Goal: Task Accomplishment & Management: Manage account settings

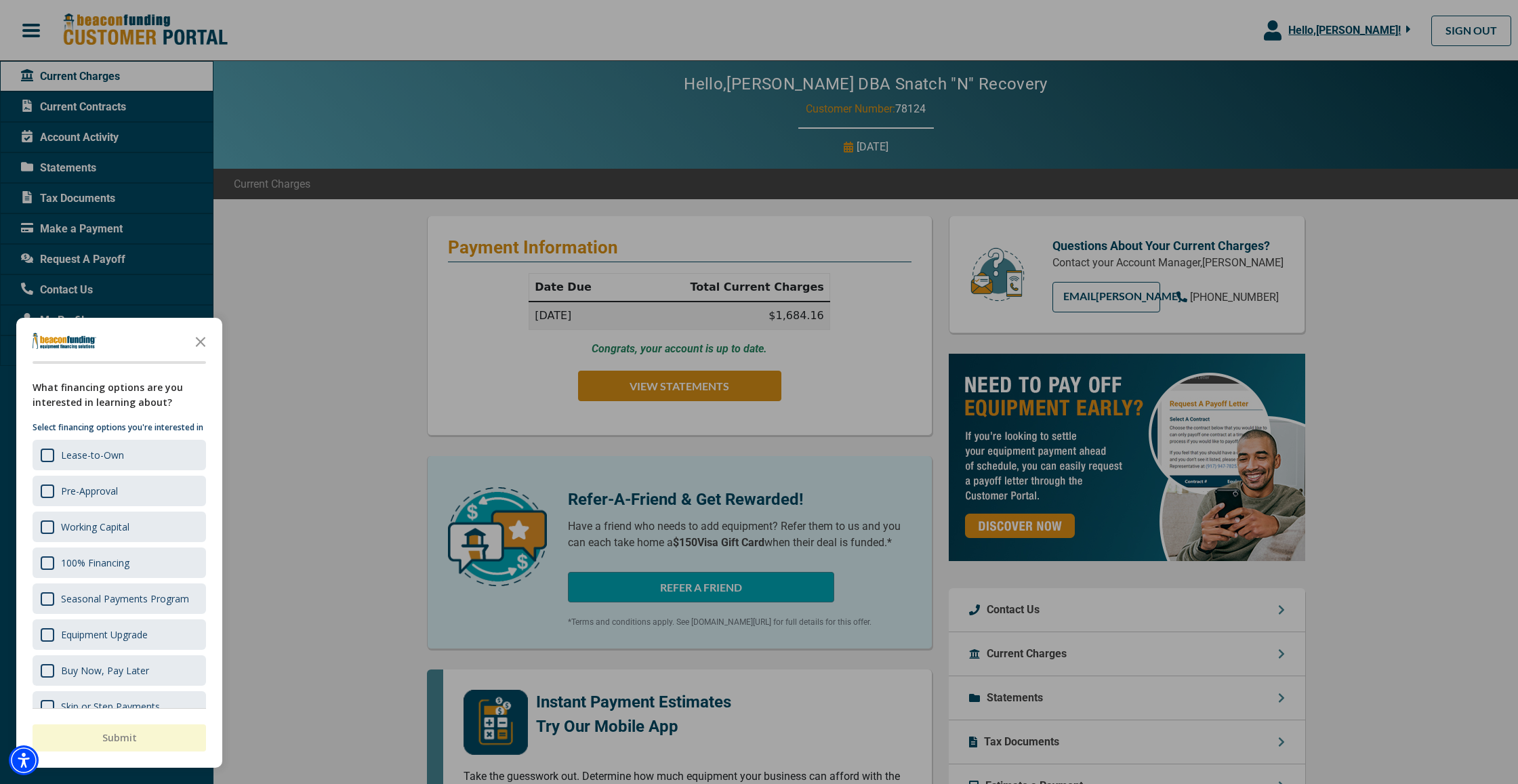
click at [201, 344] on polygon "Close the survey" at bounding box center [200, 341] width 10 height 10
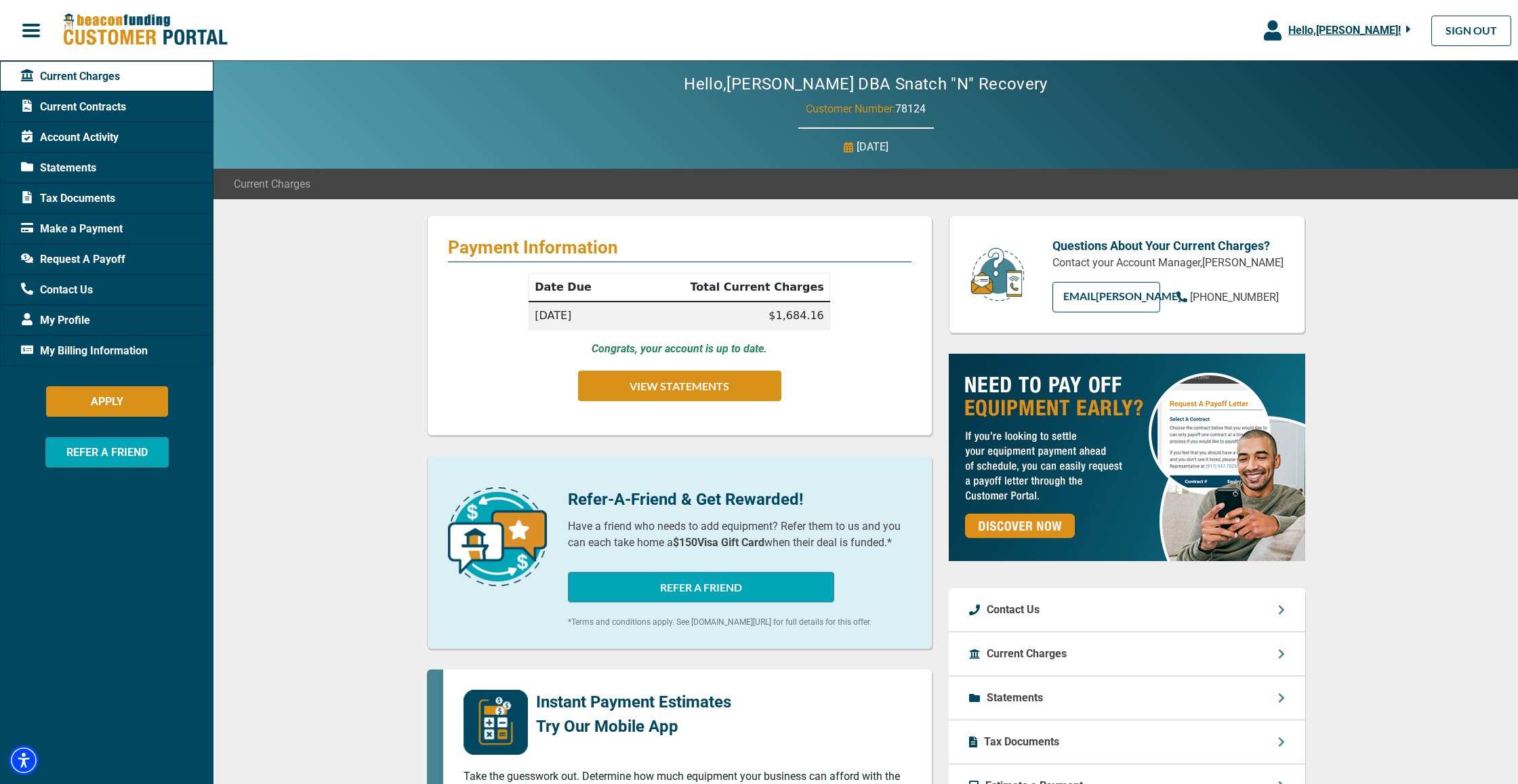
click at [95, 264] on span "Request A Payoff" at bounding box center [73, 260] width 104 height 17
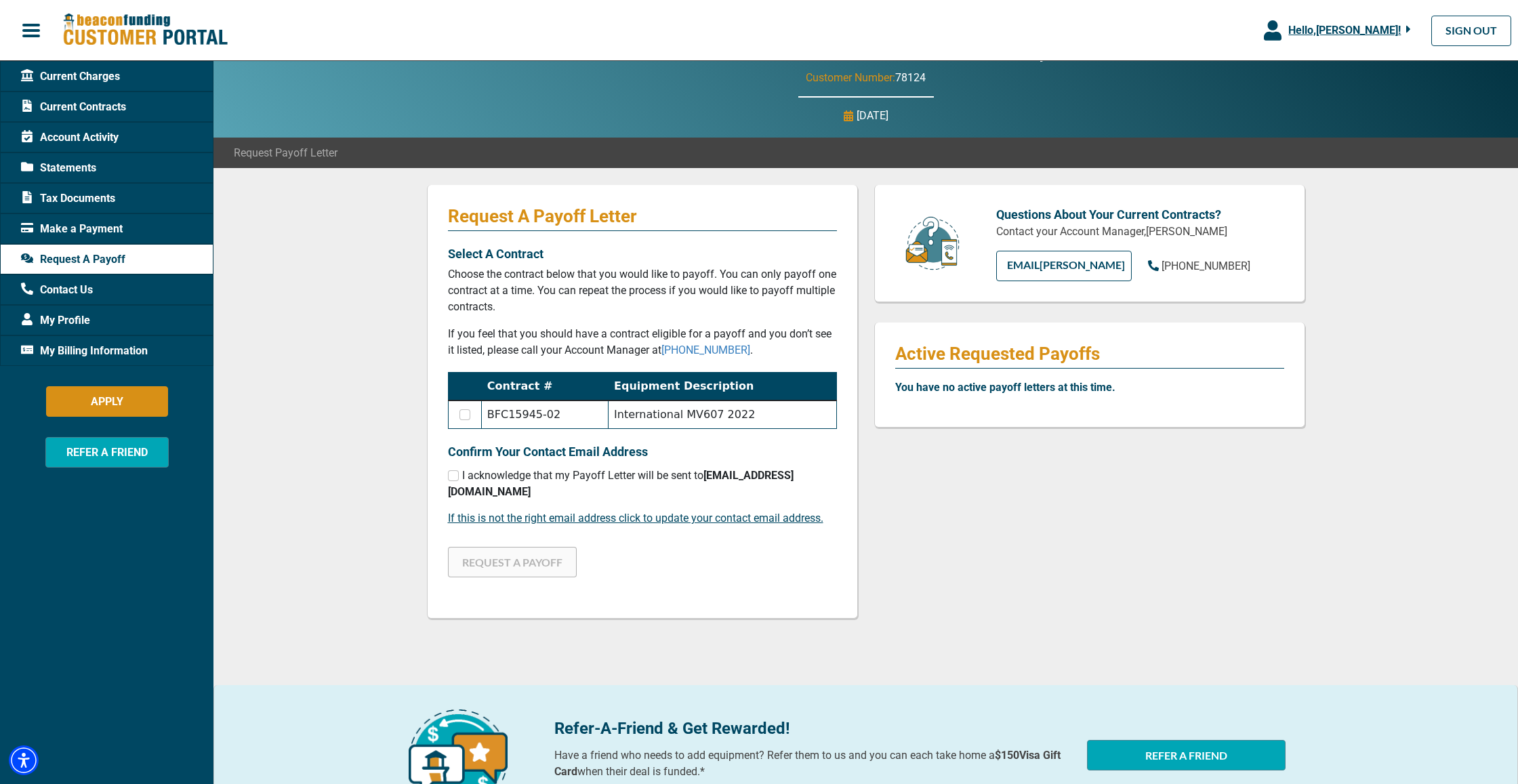
scroll to position [34, 1]
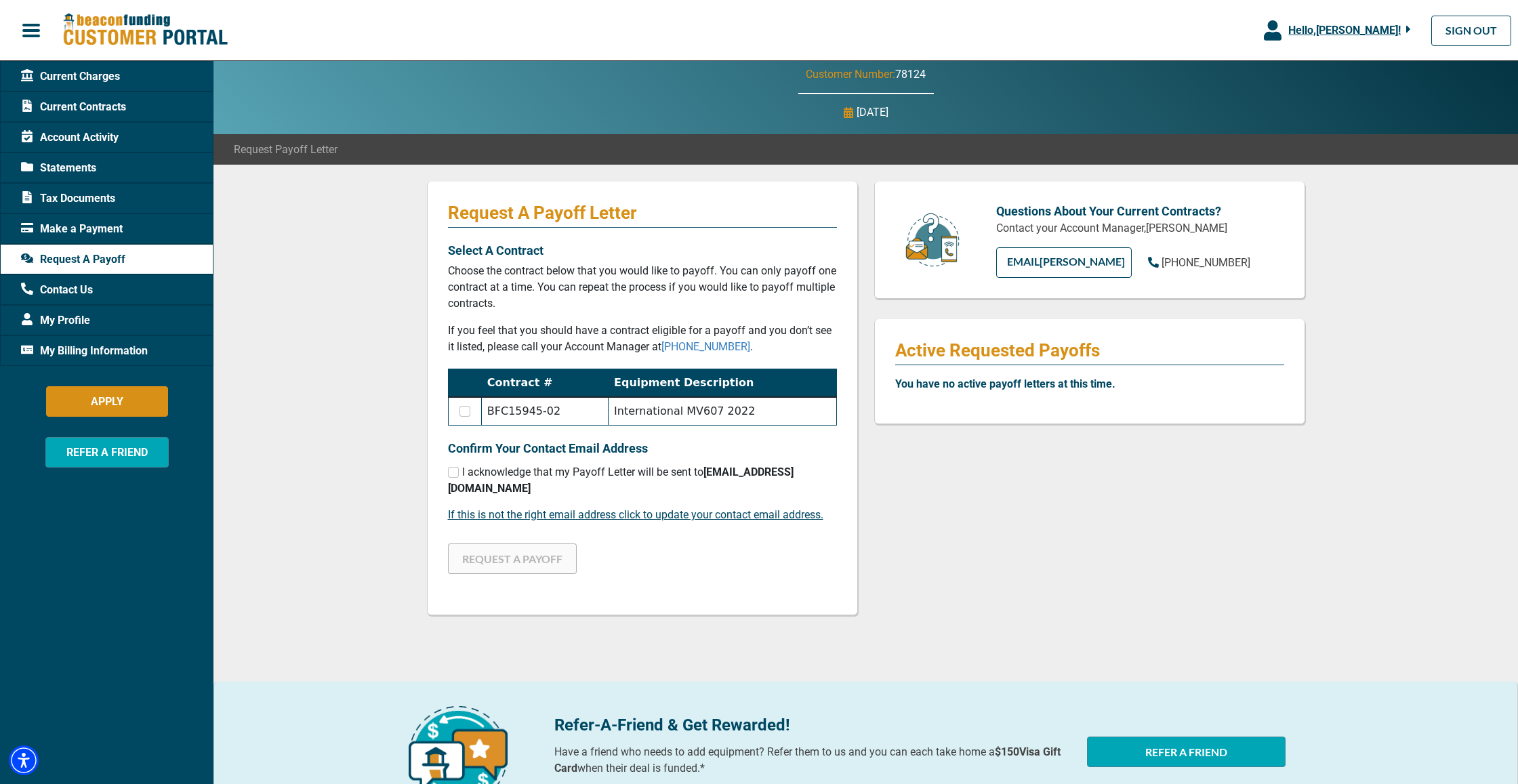
click at [89, 113] on span "Current Contracts" at bounding box center [74, 107] width 105 height 17
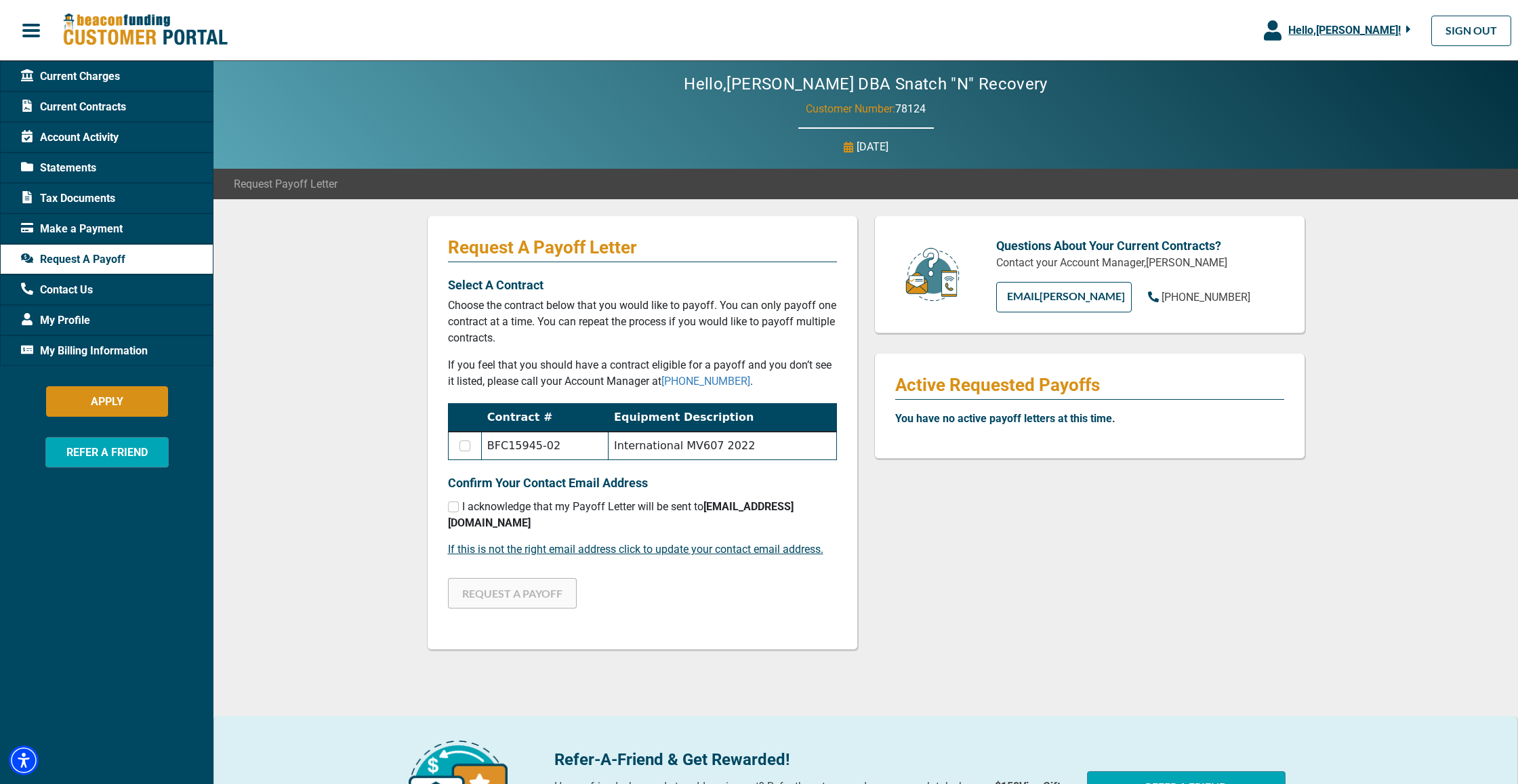
click at [91, 139] on span "Account Activity" at bounding box center [70, 137] width 98 height 17
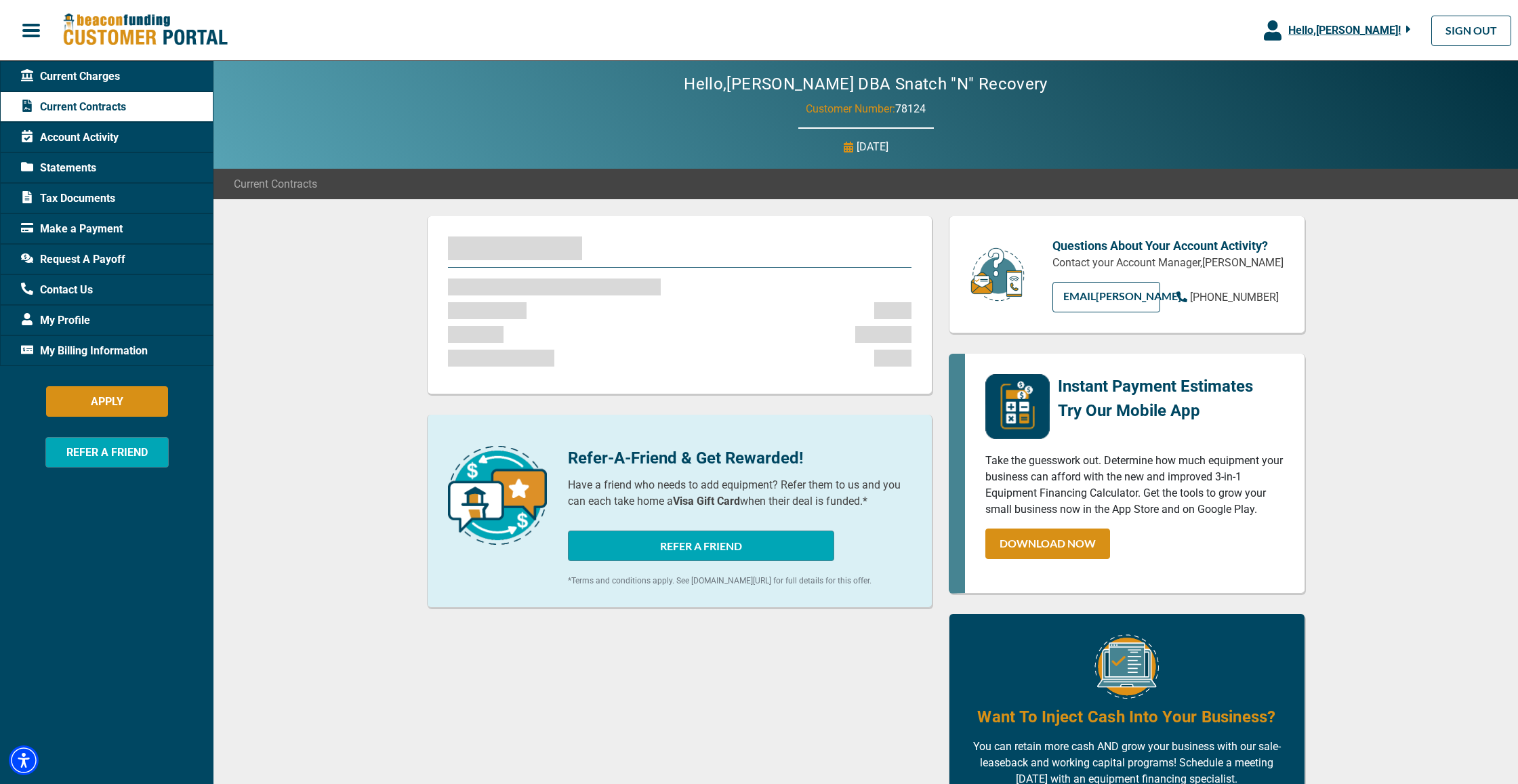
click at [91, 170] on span "Statements" at bounding box center [59, 169] width 76 height 17
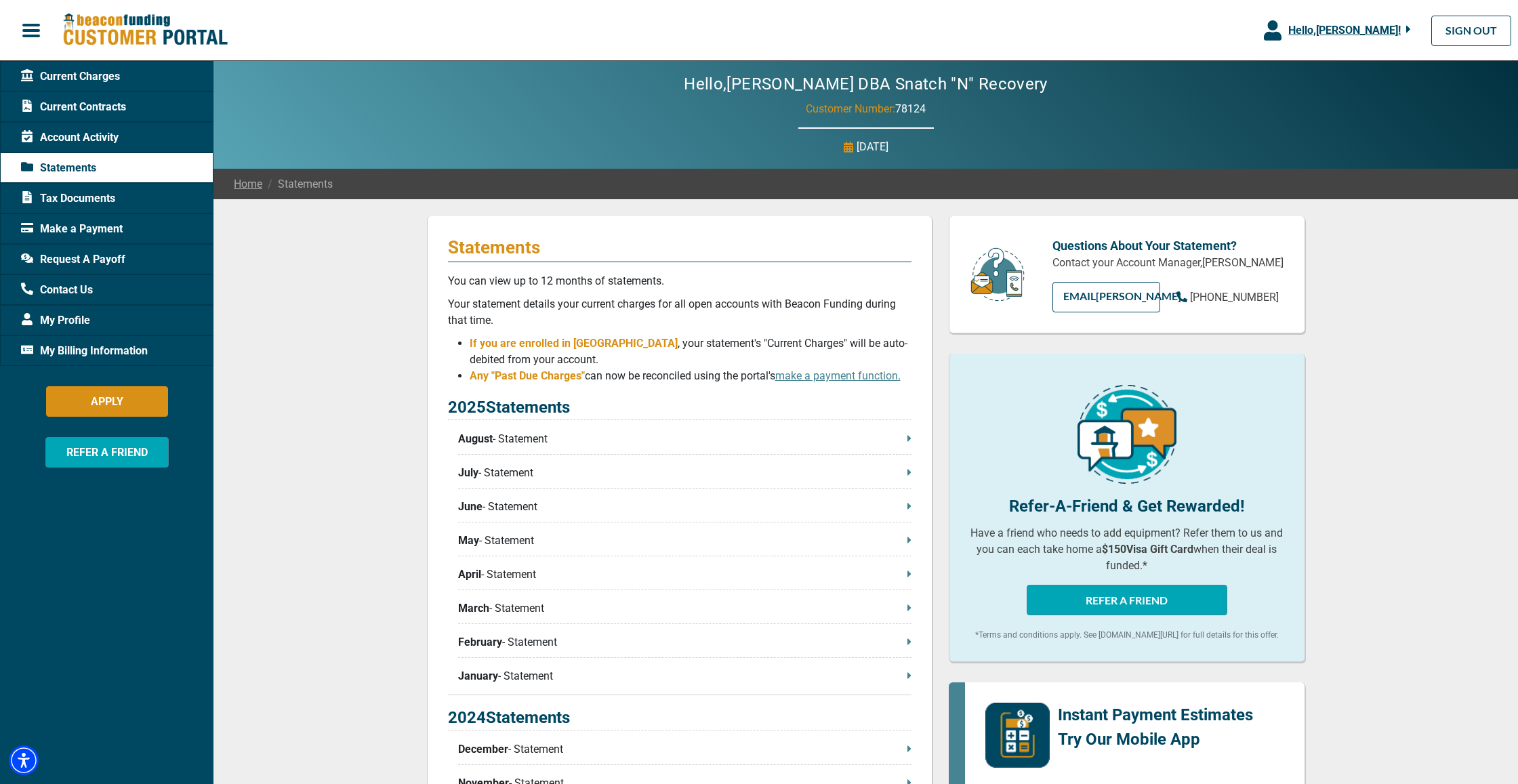
click at [115, 114] on span "Current Contracts" at bounding box center [74, 107] width 105 height 17
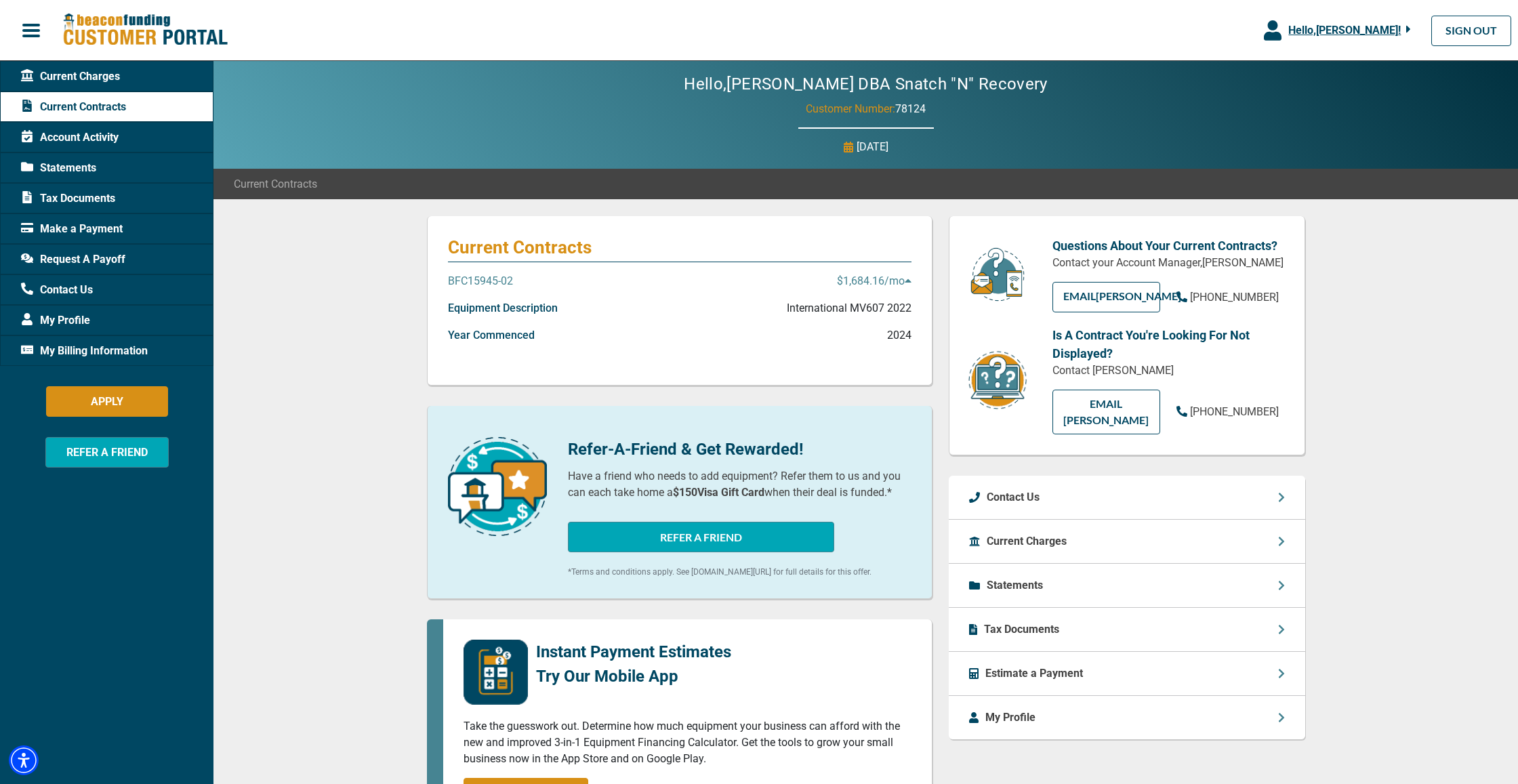
click at [1037, 577] on p "Statements" at bounding box center [1014, 585] width 56 height 17
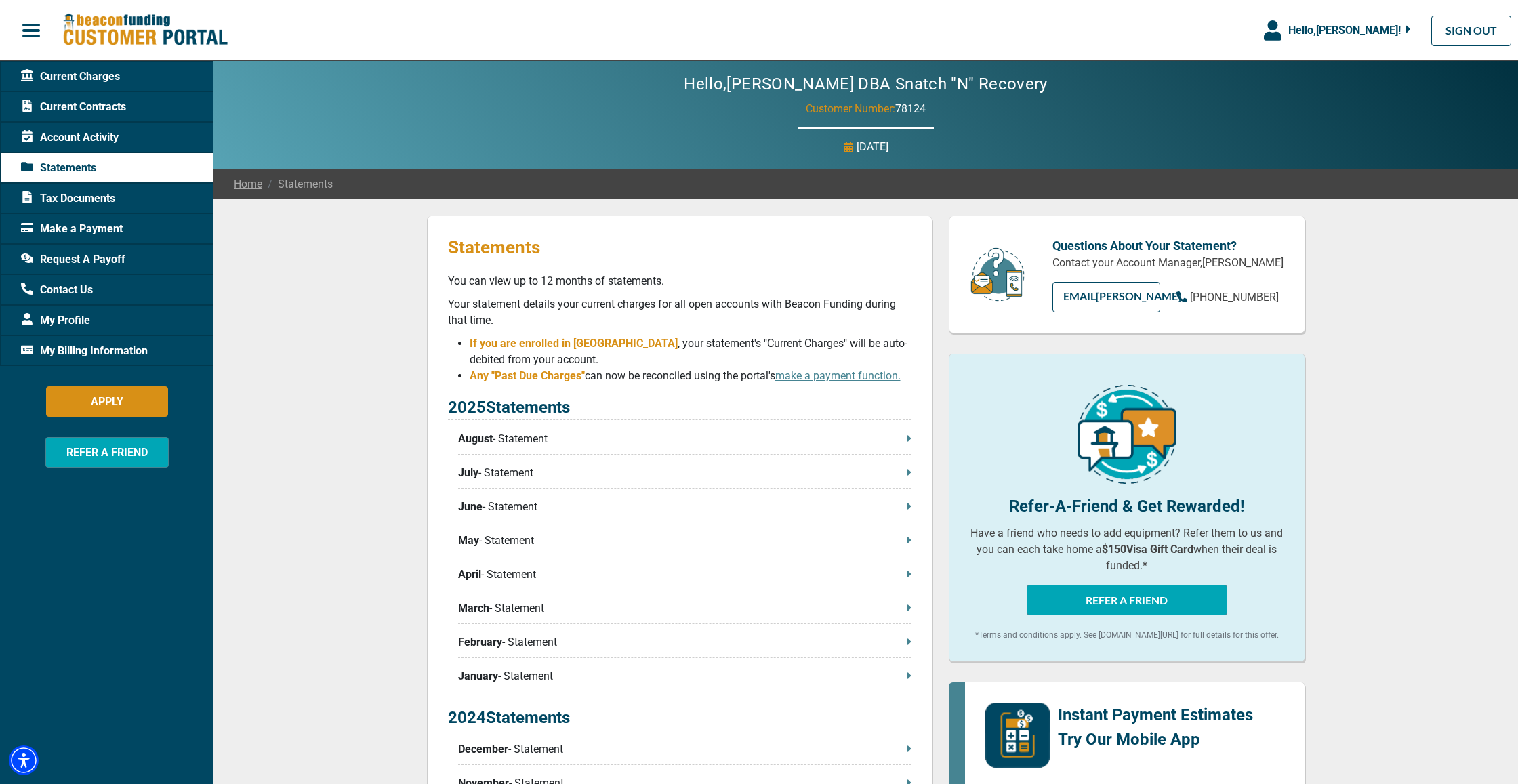
click at [516, 444] on p "August - Statement" at bounding box center [685, 439] width 453 height 17
click at [138, 353] on span "My Billing Information" at bounding box center [84, 351] width 126 height 17
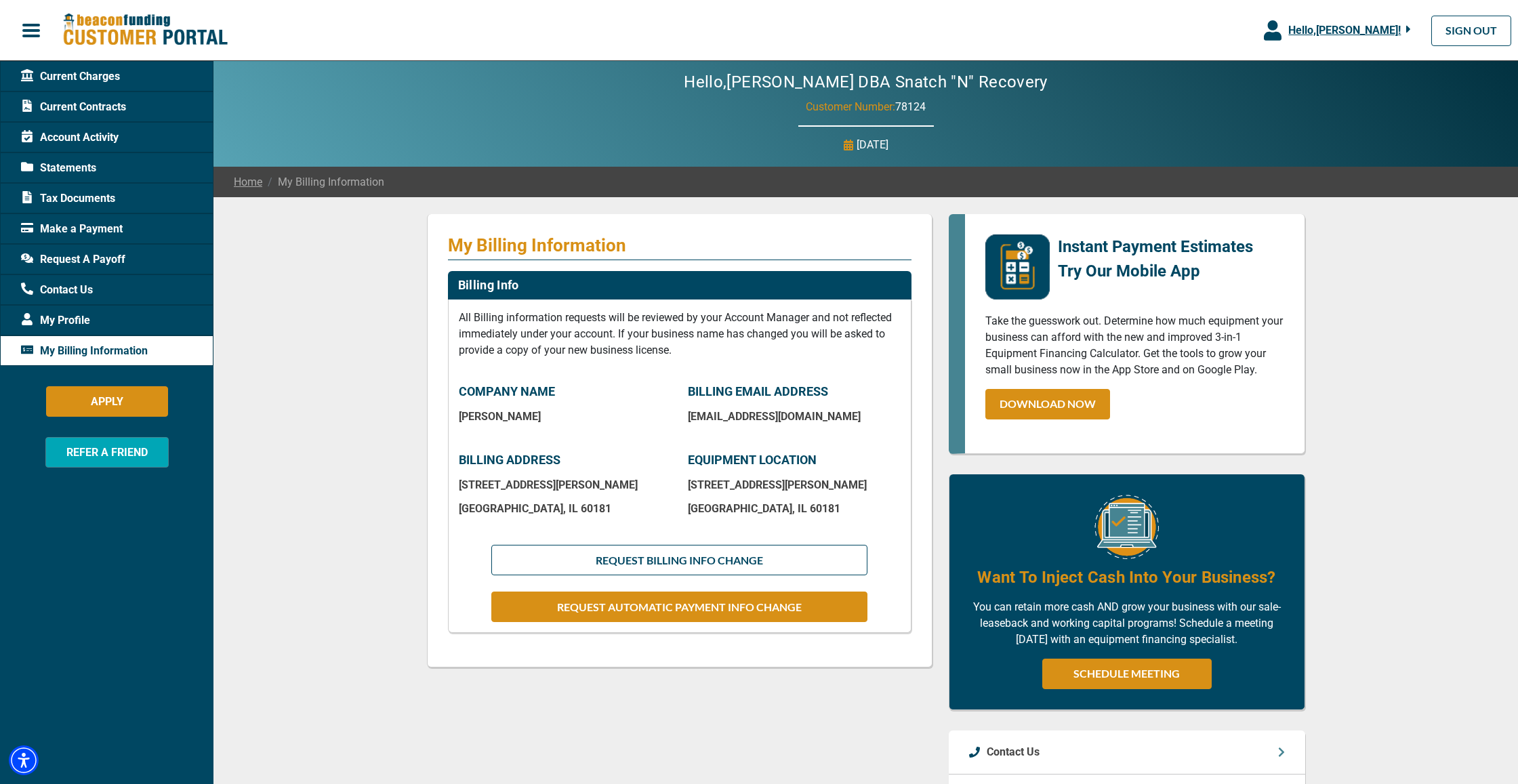
scroll to position [4, 0]
click at [61, 114] on span "Current Contracts" at bounding box center [74, 107] width 105 height 17
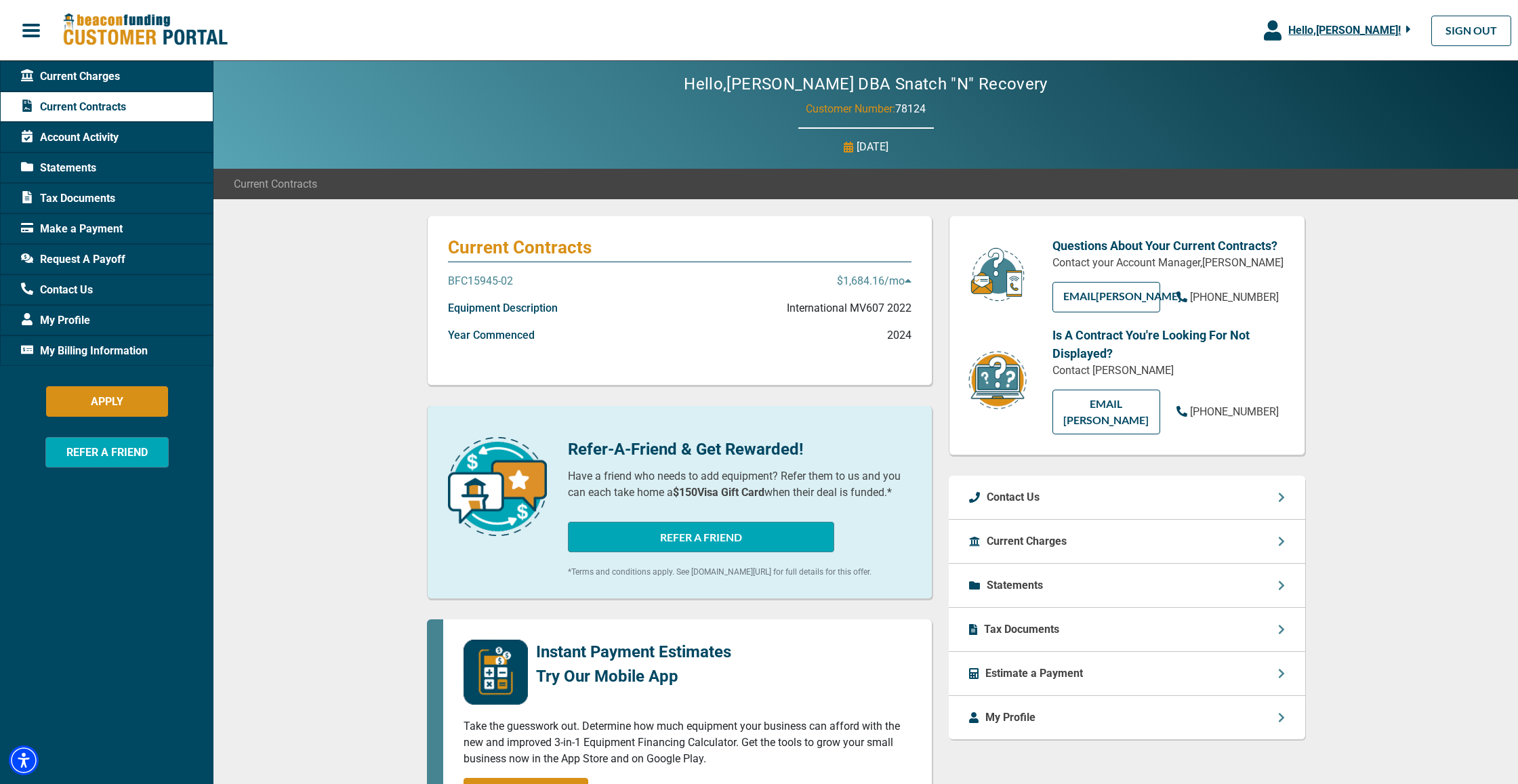
click at [91, 80] on span "Current Charges" at bounding box center [70, 76] width 99 height 17
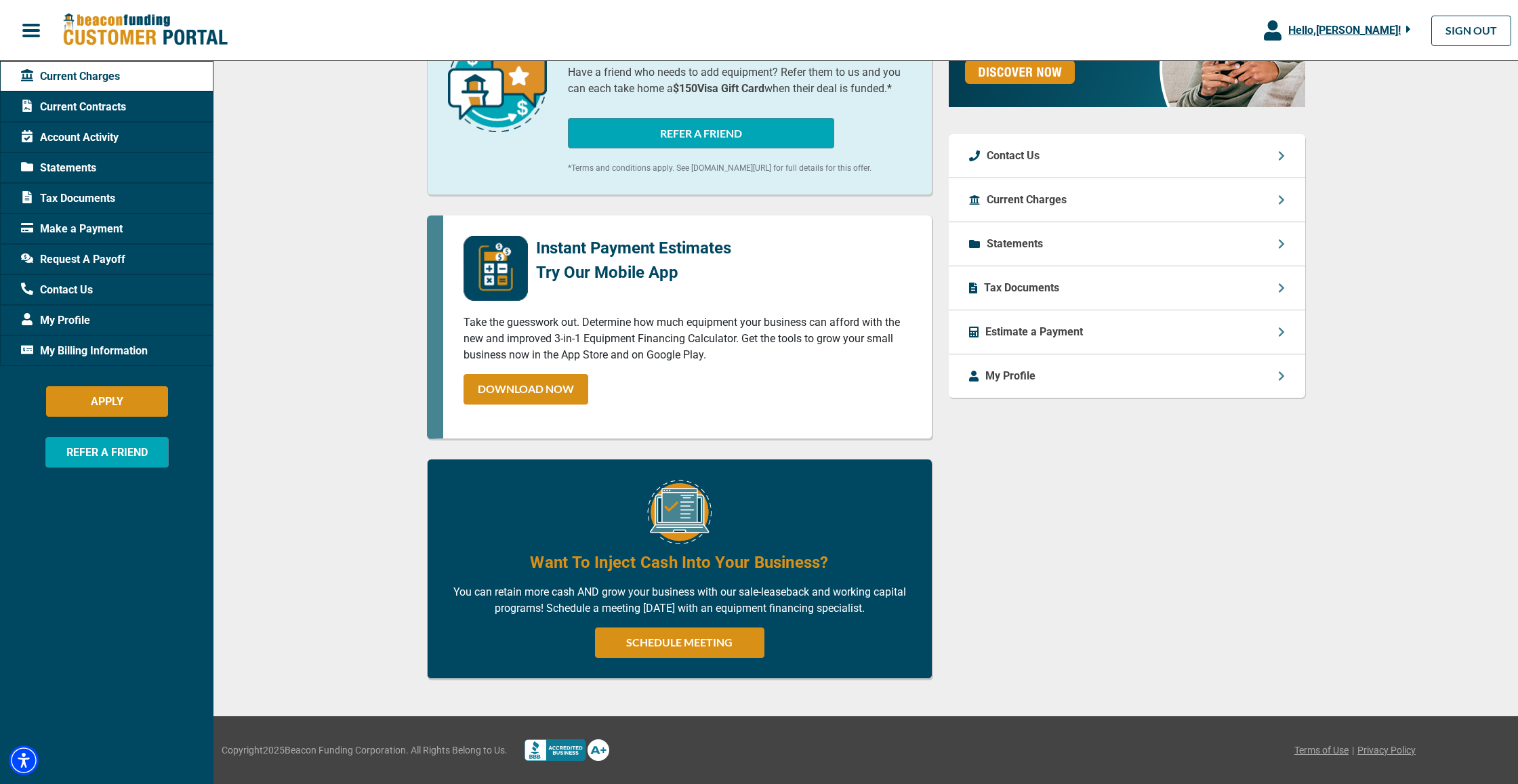
scroll to position [466, 0]
click at [102, 261] on span "Request A Payoff" at bounding box center [73, 260] width 104 height 17
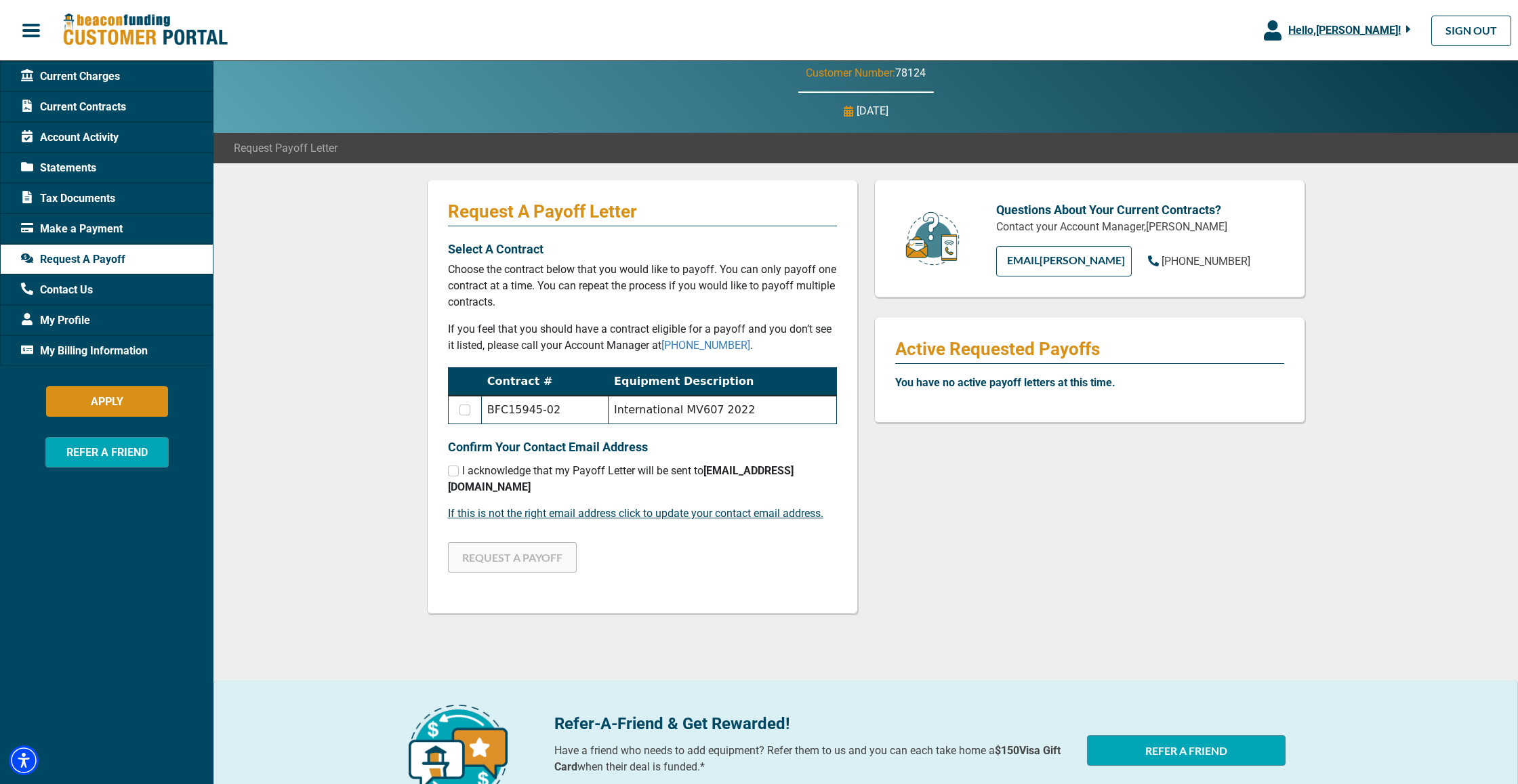
scroll to position [32, 0]
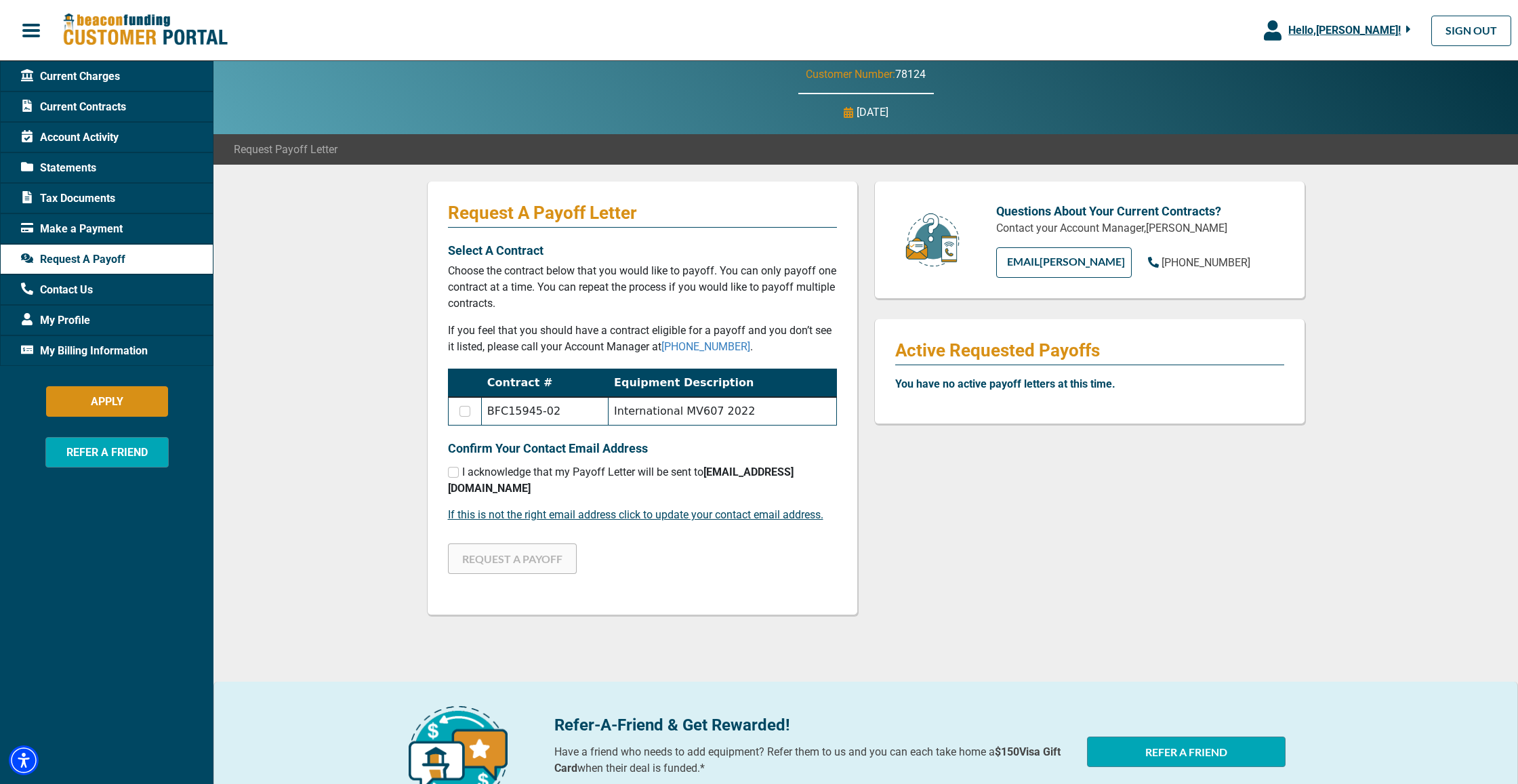
click at [741, 431] on div "Request A Payoff Letter Select A Contract Choose the contract below that you wo…" at bounding box center [642, 398] width 431 height 434
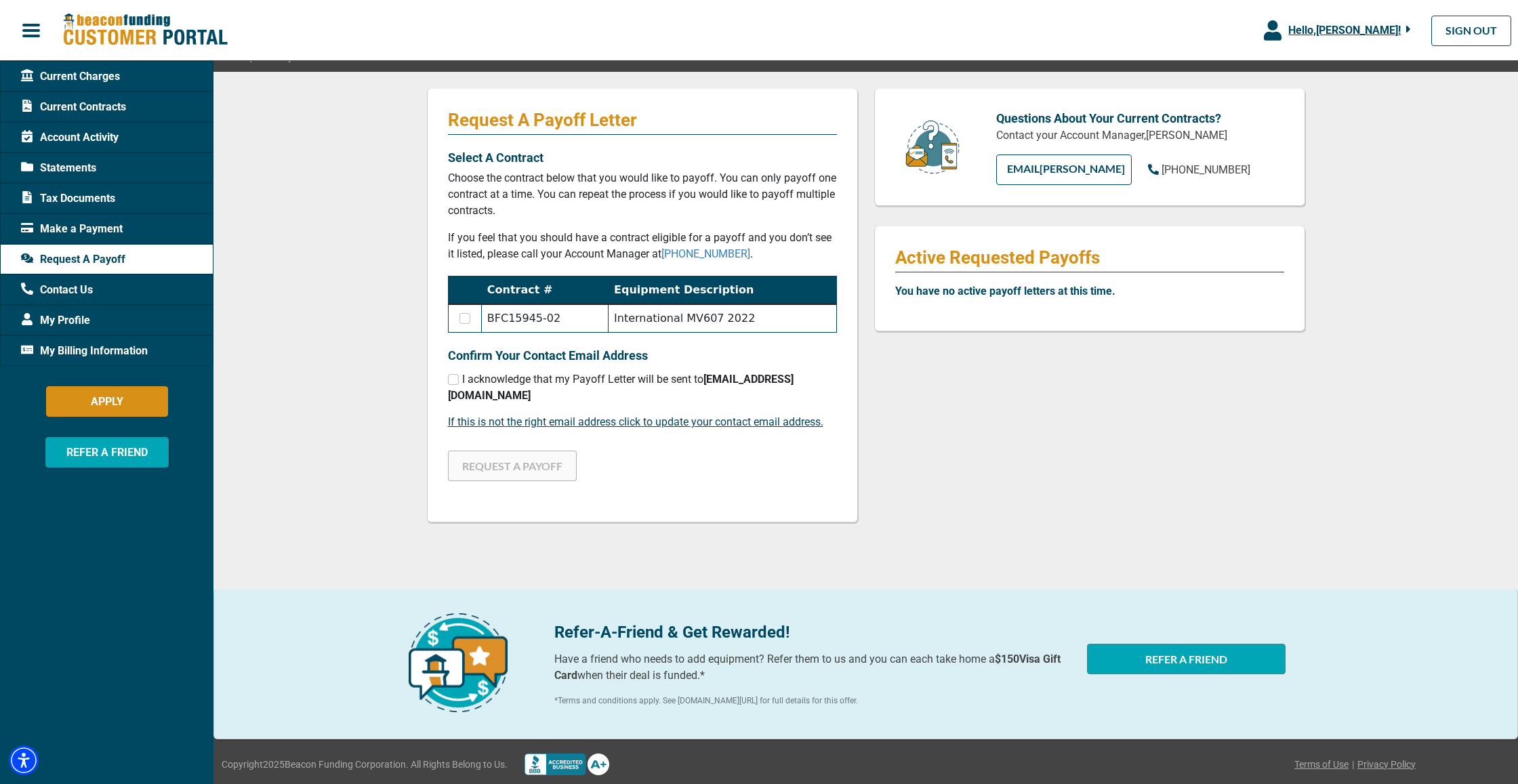
scroll to position [126, 0]
click at [96, 137] on span "Account Activity" at bounding box center [70, 137] width 98 height 17
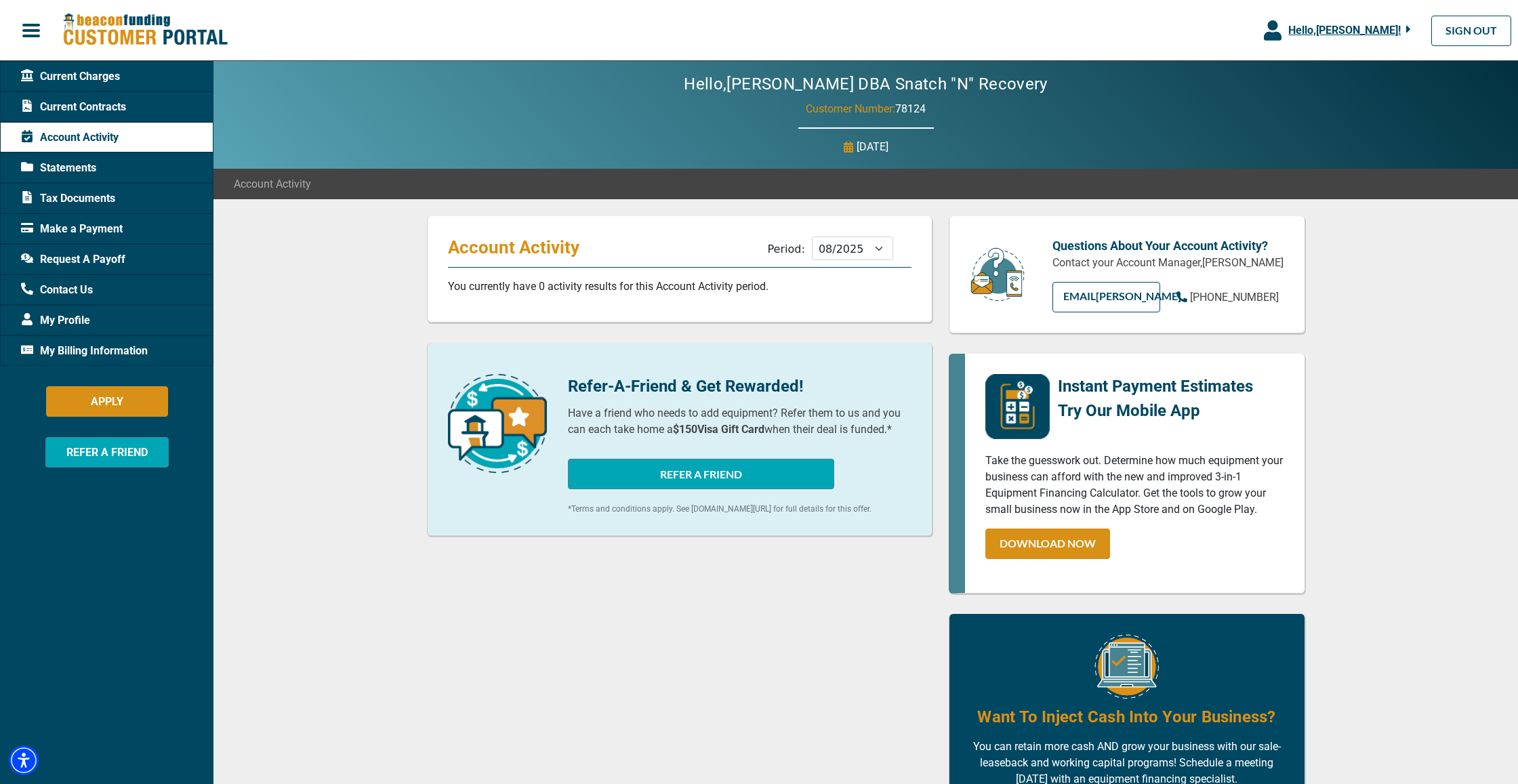
click at [100, 110] on span "Current Contracts" at bounding box center [74, 107] width 105 height 17
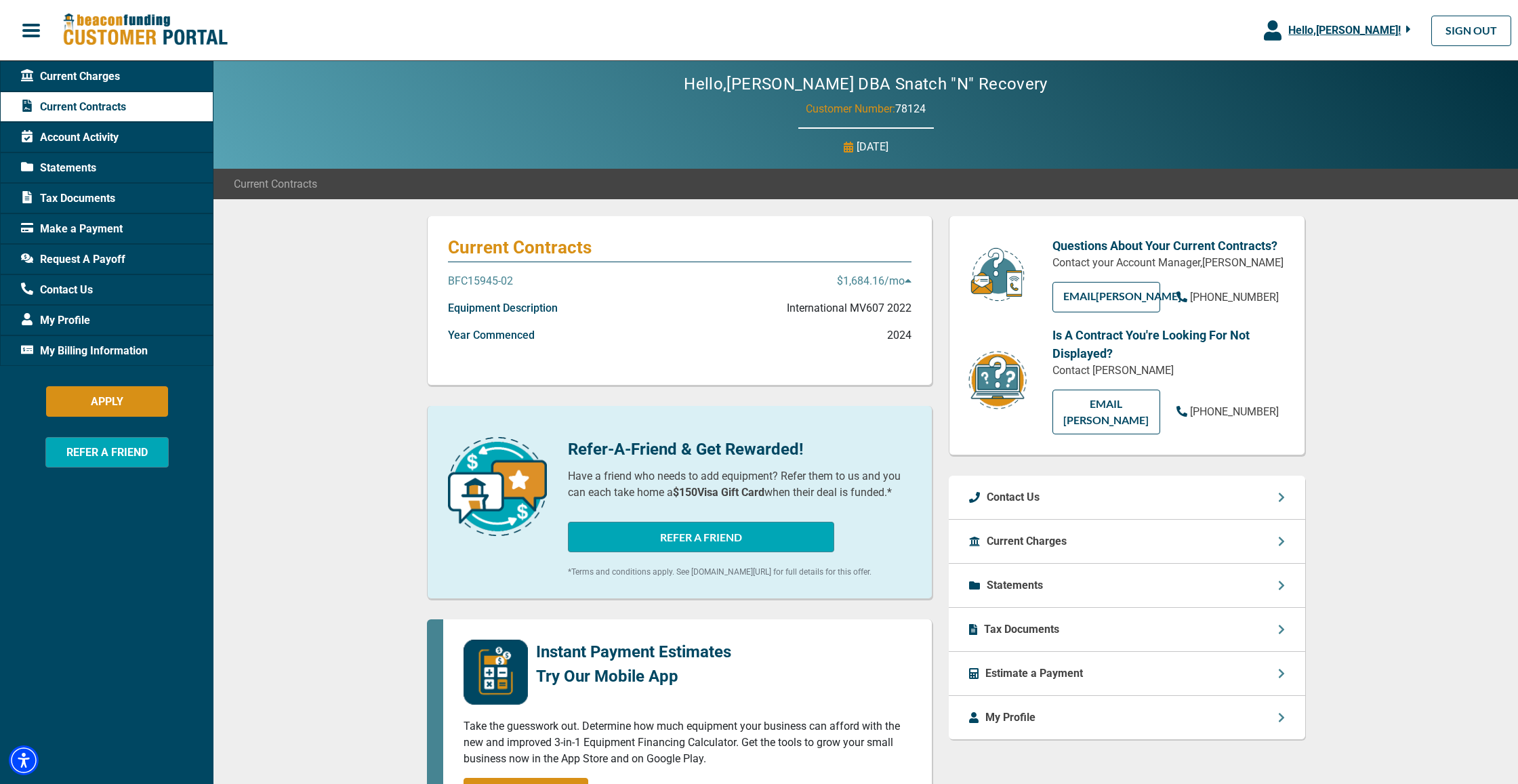
click at [96, 80] on span "Current Charges" at bounding box center [70, 76] width 99 height 17
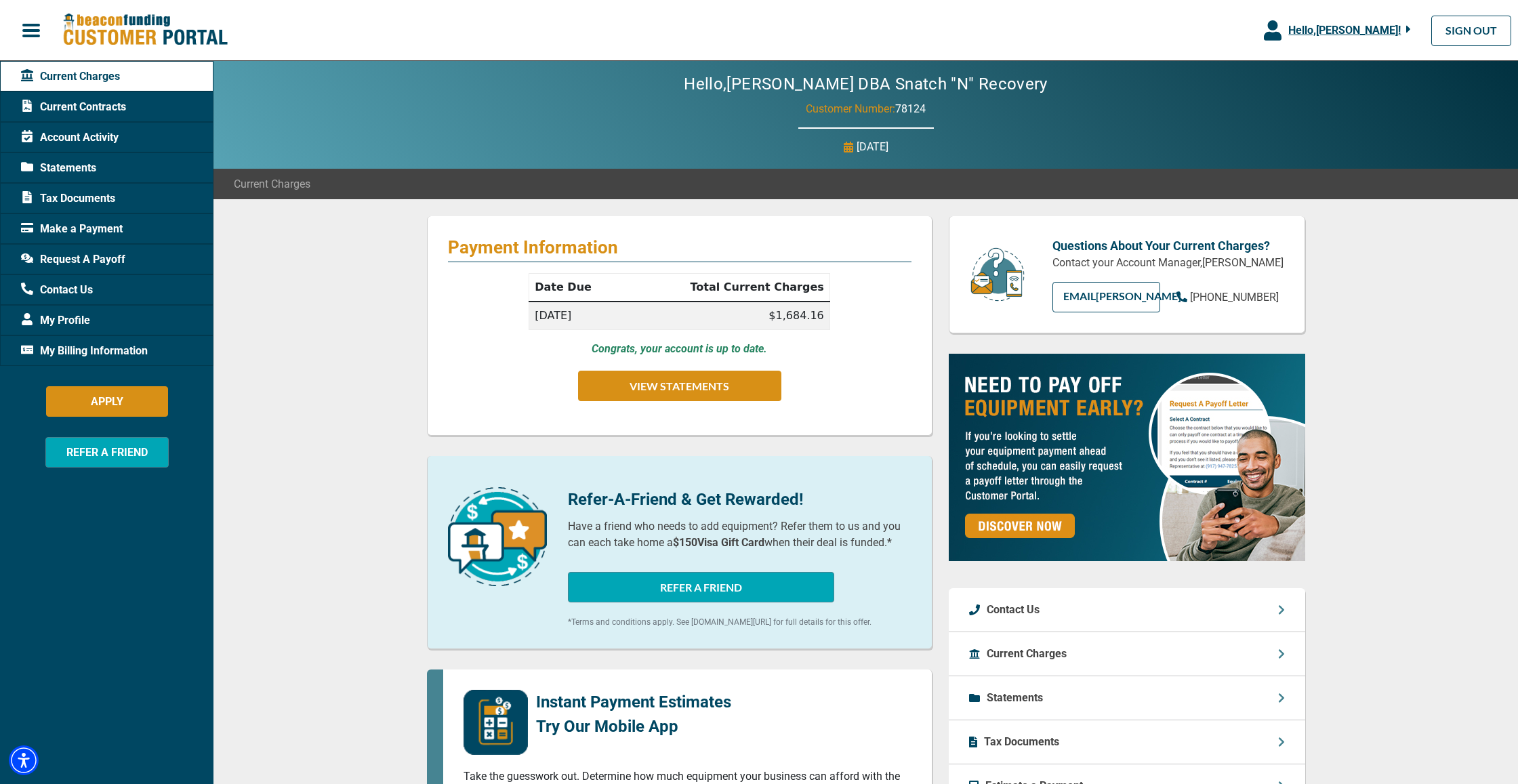
click at [66, 262] on span "Request A Payoff" at bounding box center [73, 260] width 104 height 17
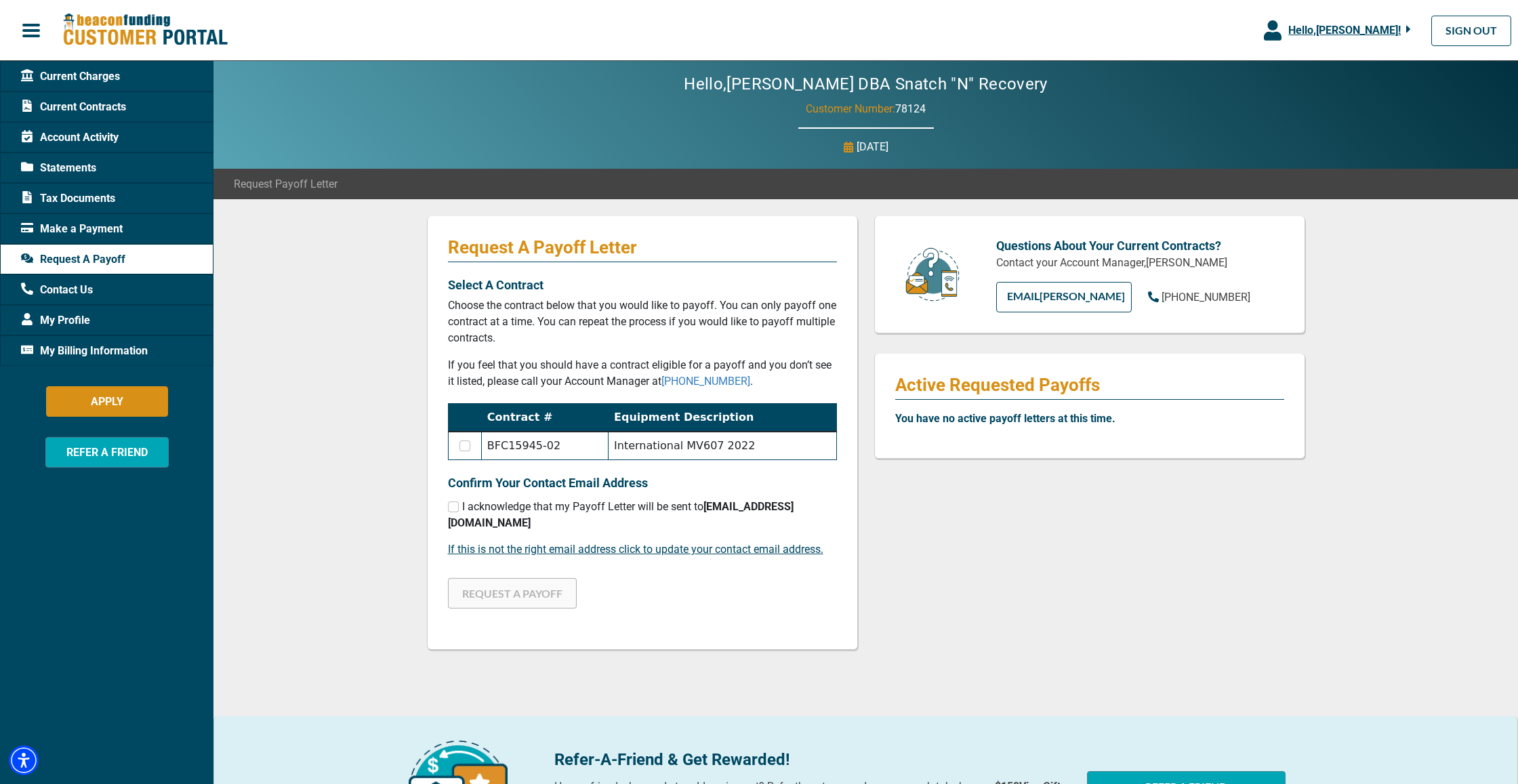
click at [464, 451] on td at bounding box center [465, 445] width 33 height 29
click at [467, 447] on input "checkbox" at bounding box center [465, 446] width 11 height 11
checkbox input "true"
click at [454, 509] on input "checkbox" at bounding box center [453, 507] width 11 height 11
checkbox input "true"
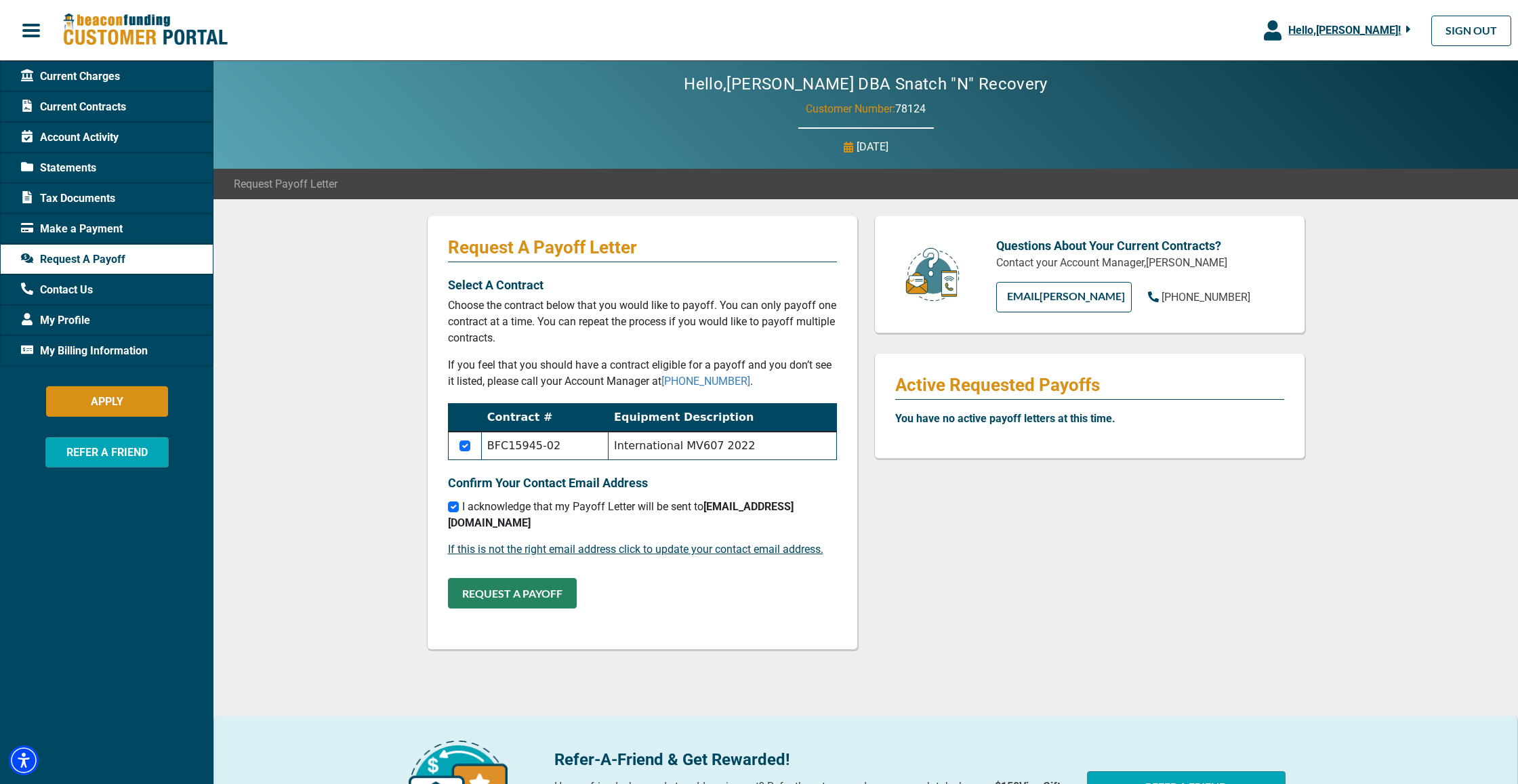
click at [536, 578] on button "REQUEST A PAYOFF" at bounding box center [512, 592] width 129 height 30
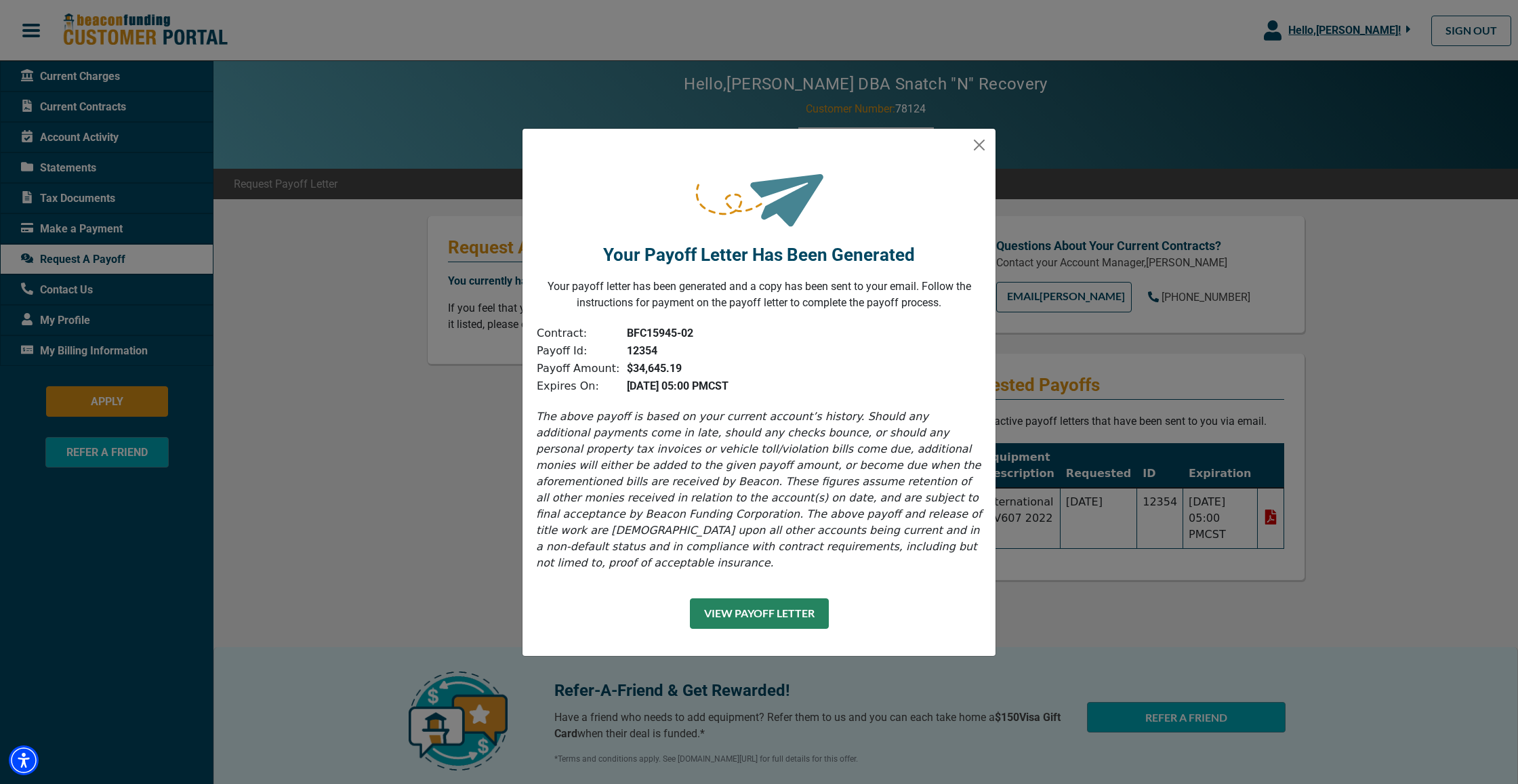
click at [724, 615] on button "View Payoff Letter" at bounding box center [759, 613] width 139 height 30
